Goal: Transaction & Acquisition: Purchase product/service

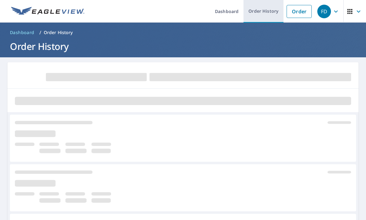
click at [268, 15] on link "Order History" at bounding box center [263, 11] width 40 height 23
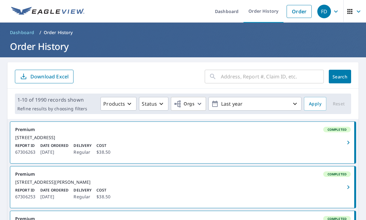
click at [299, 78] on input "text" at bounding box center [272, 76] width 103 height 17
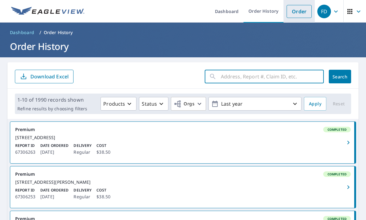
click at [301, 12] on link "Order" at bounding box center [299, 11] width 25 height 13
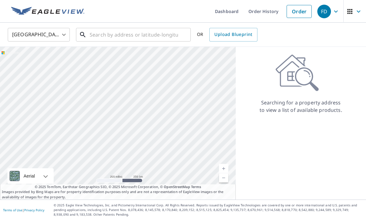
click at [155, 34] on input "text" at bounding box center [134, 34] width 88 height 17
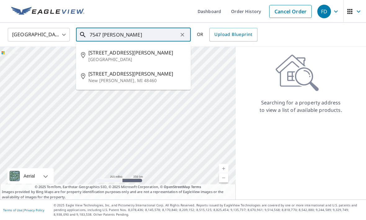
click at [134, 62] on p "[GEOGRAPHIC_DATA]" at bounding box center [136, 59] width 97 height 6
type input "[STREET_ADDRESS][PERSON_NAME]"
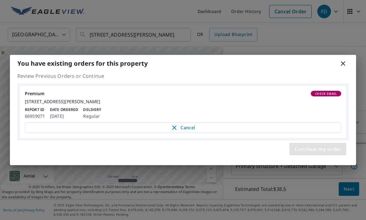
click at [333, 153] on span "Continue my order" at bounding box center [317, 149] width 47 height 9
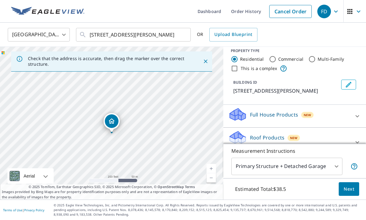
scroll to position [12, 0]
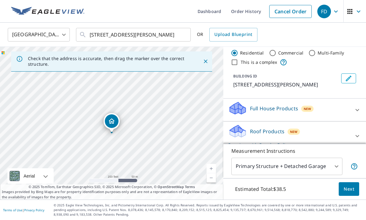
click at [351, 193] on span "Next" at bounding box center [349, 189] width 11 height 8
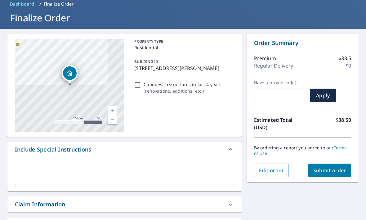
scroll to position [29, 0]
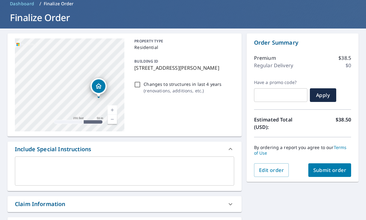
click at [38, 166] on textarea at bounding box center [124, 172] width 211 height 18
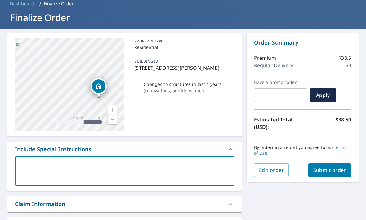
type textarea "T"
type textarea "x"
checkbox input "true"
type textarea "Th"
type textarea "x"
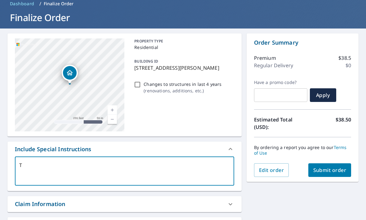
checkbox input "true"
type textarea "Thi"
type textarea "x"
checkbox input "true"
type textarea "This"
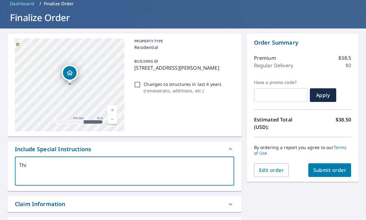
type textarea "x"
checkbox input "true"
type textarea "This"
type textarea "x"
checkbox input "true"
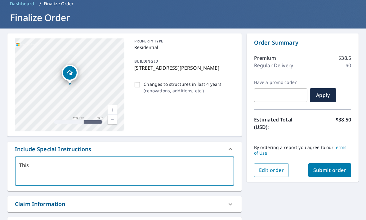
type textarea "This i"
type textarea "x"
checkbox input "true"
type textarea "This is"
type textarea "x"
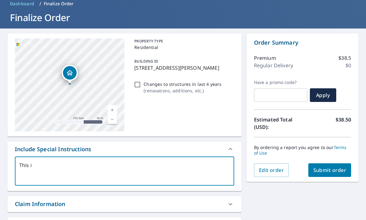
checkbox input "true"
type textarea "This is"
type textarea "x"
checkbox input "true"
type textarea "This is a"
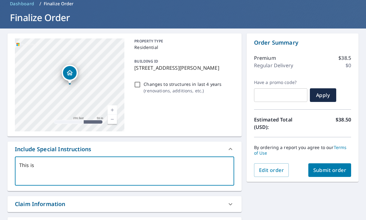
type textarea "x"
checkbox input "true"
type textarea "This is a"
type textarea "x"
checkbox input "true"
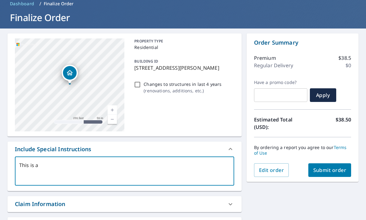
type textarea "This is a c"
type textarea "x"
checkbox input "true"
type textarea "This is a co"
type textarea "x"
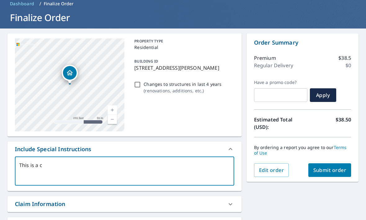
checkbox input "true"
type textarea "This is a com"
type textarea "x"
checkbox input "true"
type textarea "This is a comm"
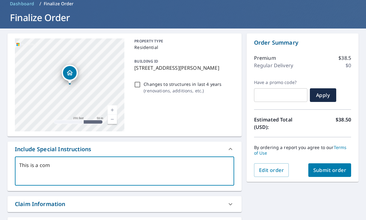
type textarea "x"
checkbox input "true"
type textarea "This is a comme"
type textarea "x"
checkbox input "true"
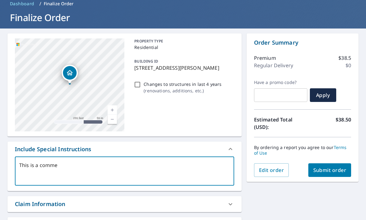
type textarea "This is a commer"
type textarea "x"
checkbox input "true"
type textarea "This is a commerc"
type textarea "x"
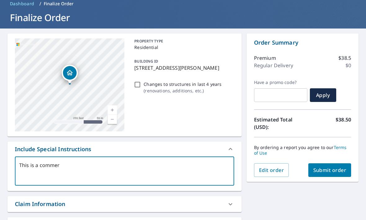
checkbox input "true"
type textarea "This is a commerci"
type textarea "x"
checkbox input "true"
type textarea "This is a commercia"
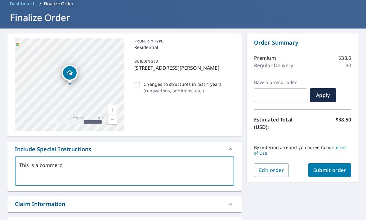
type textarea "x"
checkbox input "true"
type textarea "This is a commercial"
type textarea "x"
checkbox input "true"
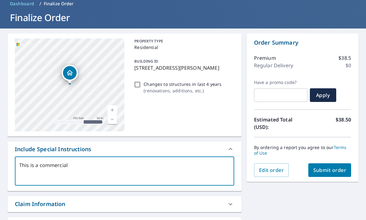
type textarea "This is a commercial"
type textarea "x"
checkbox input "true"
type textarea "This is a commercial s"
type textarea "x"
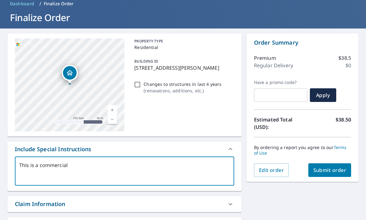
checkbox input "true"
type textarea "This is a commercial st"
type textarea "x"
checkbox input "true"
type textarea "This is a commercial sto"
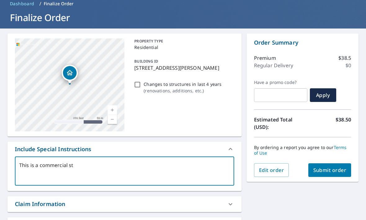
type textarea "x"
checkbox input "true"
type textarea "This is a commercial stor"
type textarea "x"
checkbox input "true"
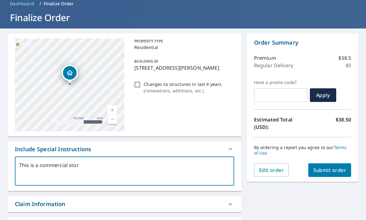
type textarea "This is a commercial stora"
type textarea "x"
checkbox input "true"
type textarea "This is a commercial storag"
type textarea "x"
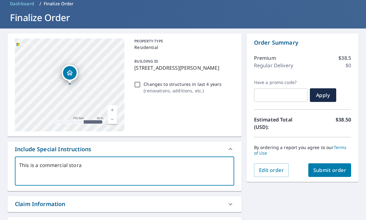
checkbox input "true"
type textarea "This is a commercial storage"
type textarea "x"
checkbox input "true"
type textarea "This is a commercial storage"
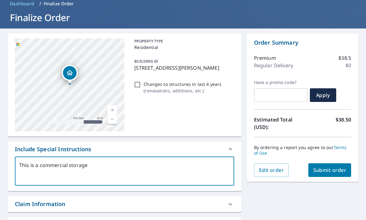
type textarea "x"
checkbox input "true"
type textarea "This is a commercial storage u"
type textarea "x"
checkbox input "true"
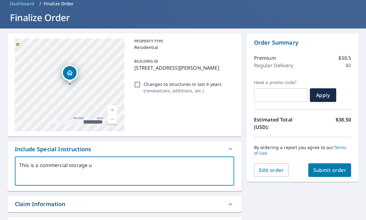
type textarea "This is a commercial storage un"
type textarea "x"
checkbox input "true"
type textarea "This is a commercial storage uni"
type textarea "x"
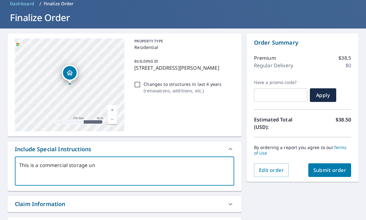
checkbox input "true"
type textarea "This is a commercial storage unit"
type textarea "x"
checkbox input "true"
type textarea "This is a commercial storage unit."
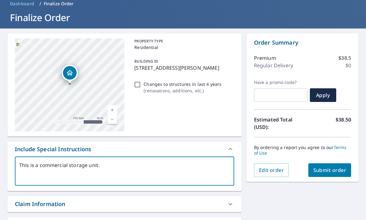
type textarea "x"
checkbox input "true"
type textarea "This is a commercial storage unit."
type textarea "x"
checkbox input "true"
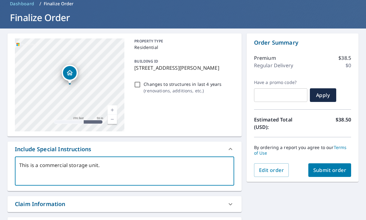
type textarea "This is a commercial storage unit."
type textarea "x"
checkbox input "true"
type textarea "This is a commercial storage unit. P"
type textarea "x"
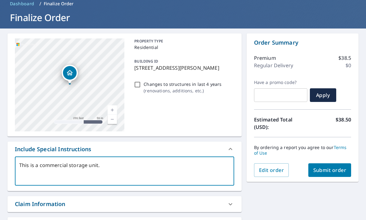
checkbox input "true"
type textarea "This is a commercial storage unit. Pl"
type textarea "x"
checkbox input "true"
type textarea "This is a commercial storage unit. Ple"
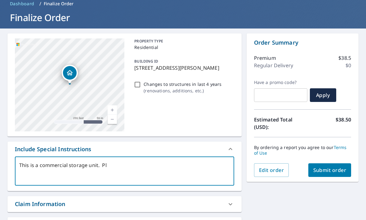
type textarea "x"
checkbox input "true"
type textarea "This is a commercial storage unit. [GEOGRAPHIC_DATA]"
type textarea "x"
checkbox input "true"
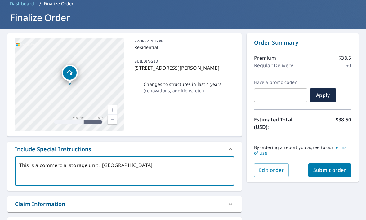
type textarea "This is a commercial storage unit. Pleas"
type textarea "x"
checkbox input "true"
type textarea "This is a commercial storage unit. Please"
type textarea "x"
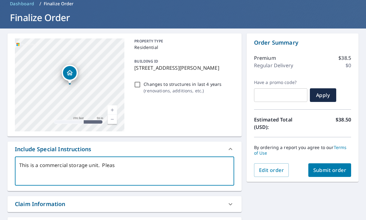
checkbox input "true"
type textarea "This is a commercial storage unit. Please"
type textarea "x"
checkbox input "true"
type textarea "This is a commercial storage unit. Please i"
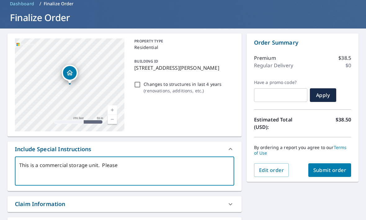
type textarea "x"
checkbox input "true"
type textarea "This is a commercial storage unit. Please in"
type textarea "x"
checkbox input "true"
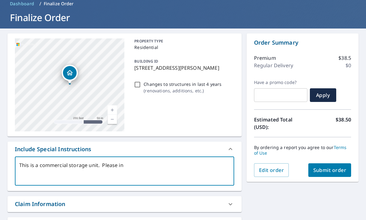
type textarea "This is a commercial storage unit. Please inc"
type textarea "x"
checkbox input "true"
type textarea "This is a commercial storage unit. Please incl"
type textarea "x"
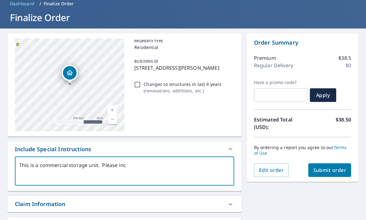
checkbox input "true"
type textarea "This is a commercial storage unit. Please inclu"
type textarea "x"
checkbox input "true"
type textarea "This is a commercial storage unit. Please includ"
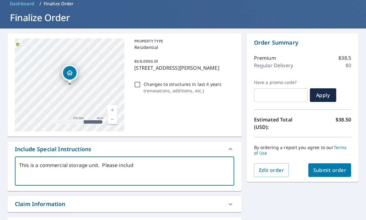
type textarea "x"
checkbox input "true"
type textarea "This is a commercial storage unit. Please include"
type textarea "x"
checkbox input "true"
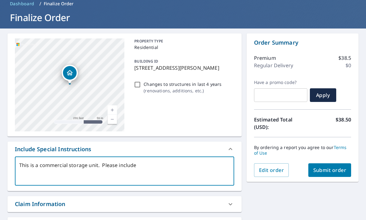
type textarea "This is a commercial storage unit. Please include"
type textarea "x"
checkbox input "true"
type textarea "This is a commercial storage unit. Please include a"
type textarea "x"
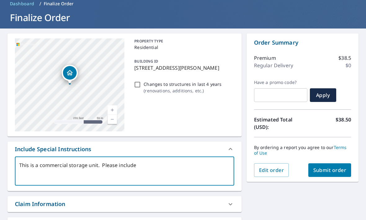
checkbox input "true"
type textarea "This is a commercial storage unit. Please include al"
type textarea "x"
checkbox input "true"
type textarea "This is a commercial storage unit. Please include all"
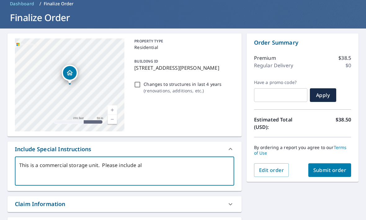
type textarea "x"
checkbox input "true"
type textarea "This is a commercial storage unit. Please include all"
type textarea "x"
checkbox input "true"
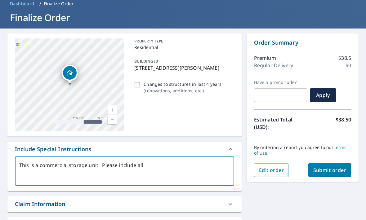
type textarea "This is a commercial storage unit. Please include all b"
type textarea "x"
checkbox input "true"
type textarea "This is a commercial storage unit. Please include all bu"
type textarea "x"
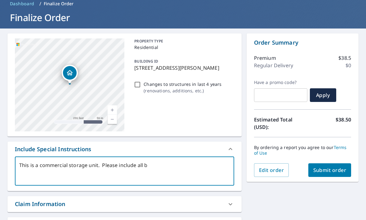
checkbox input "true"
type textarea "This is a commercial storage unit. Please include all [PERSON_NAME]"
type textarea "x"
checkbox input "true"
type textarea "This is a commercial storage unit. Please include all buil"
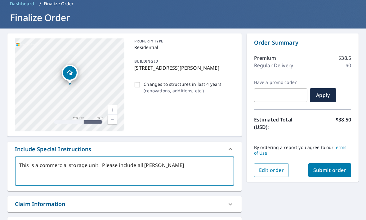
type textarea "x"
checkbox input "true"
type textarea "This is a commercial storage unit. Please include all build"
type textarea "x"
checkbox input "true"
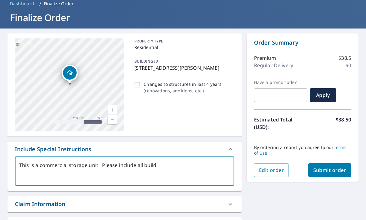
type textarea "This is a commercial storage unit. Please include all buildi"
type textarea "x"
checkbox input "true"
type textarea "This is a commercial storage unit. Please include all buildin"
type textarea "x"
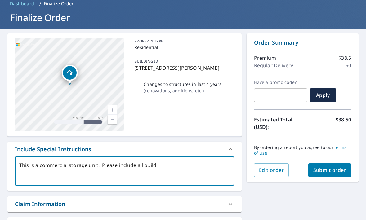
checkbox input "true"
type textarea "This is a commercial storage unit. Please include all building"
type textarea "x"
checkbox input "true"
type textarea "This is a commercial storage unit. Please include all buildings"
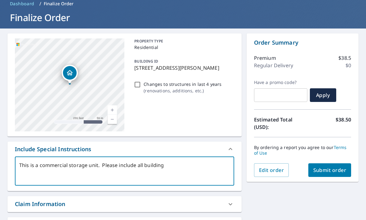
type textarea "x"
checkbox input "true"
click at [145, 166] on textarea "This is a commercial storage unit. Please include all buildings" at bounding box center [124, 172] width 211 height 18
type textarea "This is a commercial storage unit. Please include all 1buildings"
type textarea "x"
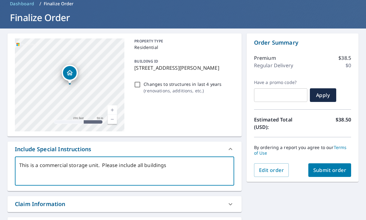
checkbox input "true"
type textarea "This is a commercial storage unit. Please include all 10buildings"
type textarea "x"
checkbox input "true"
type textarea "This is a commercial storage unit. Please include all 10 buildings"
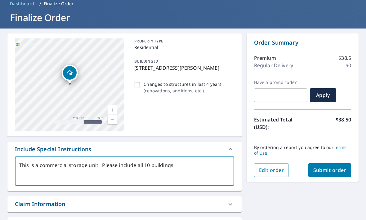
click at [196, 166] on textarea "This is a commercial storage unit. Please include all 10 buildings" at bounding box center [124, 172] width 211 height 18
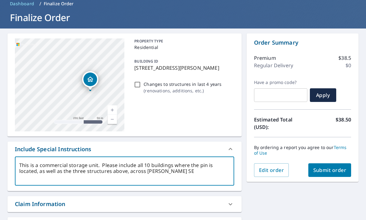
click at [144, 174] on textarea "This is a commercial storage unit. Please include all 10 buildings where the pi…" at bounding box center [124, 172] width 211 height 18
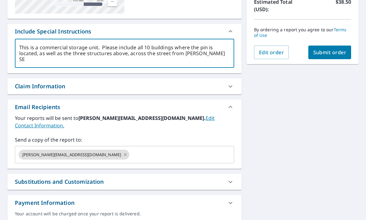
scroll to position [146, 0]
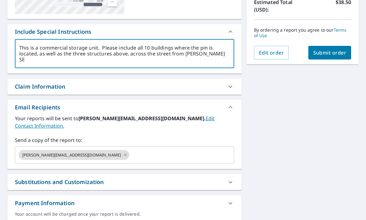
click at [130, 149] on input "text" at bounding box center [176, 155] width 92 height 12
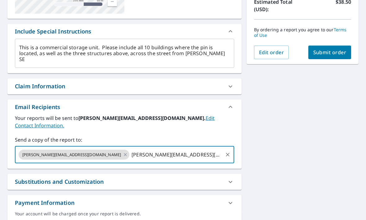
scroll to position [0, 0]
click at [338, 55] on span "Submit order" at bounding box center [329, 52] width 33 height 7
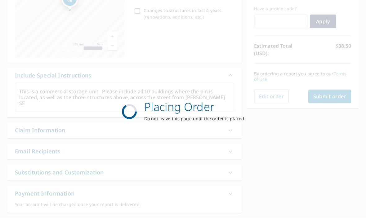
scroll to position [100, 0]
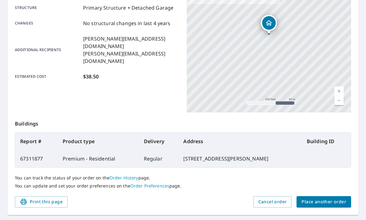
scroll to position [129, 0]
click at [342, 203] on span "Place another order" at bounding box center [323, 203] width 45 height 8
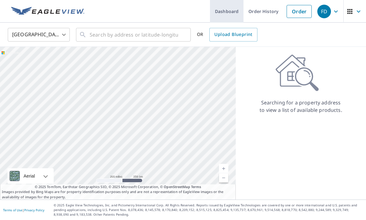
click at [228, 18] on link "Dashboard" at bounding box center [226, 11] width 33 height 23
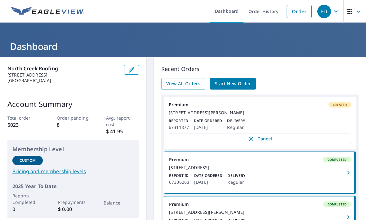
click at [358, 13] on icon "button" at bounding box center [358, 11] width 7 height 7
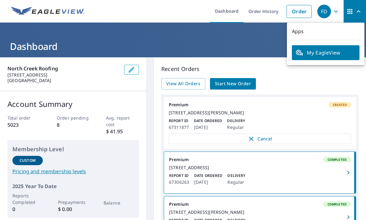
click at [336, 13] on icon "button" at bounding box center [335, 11] width 7 height 7
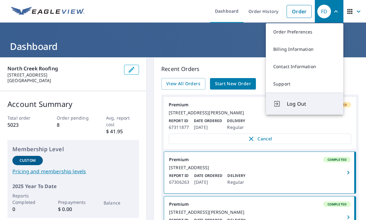
click at [302, 108] on button "Log Out" at bounding box center [305, 104] width 78 height 22
